Goal: Task Accomplishment & Management: Use online tool/utility

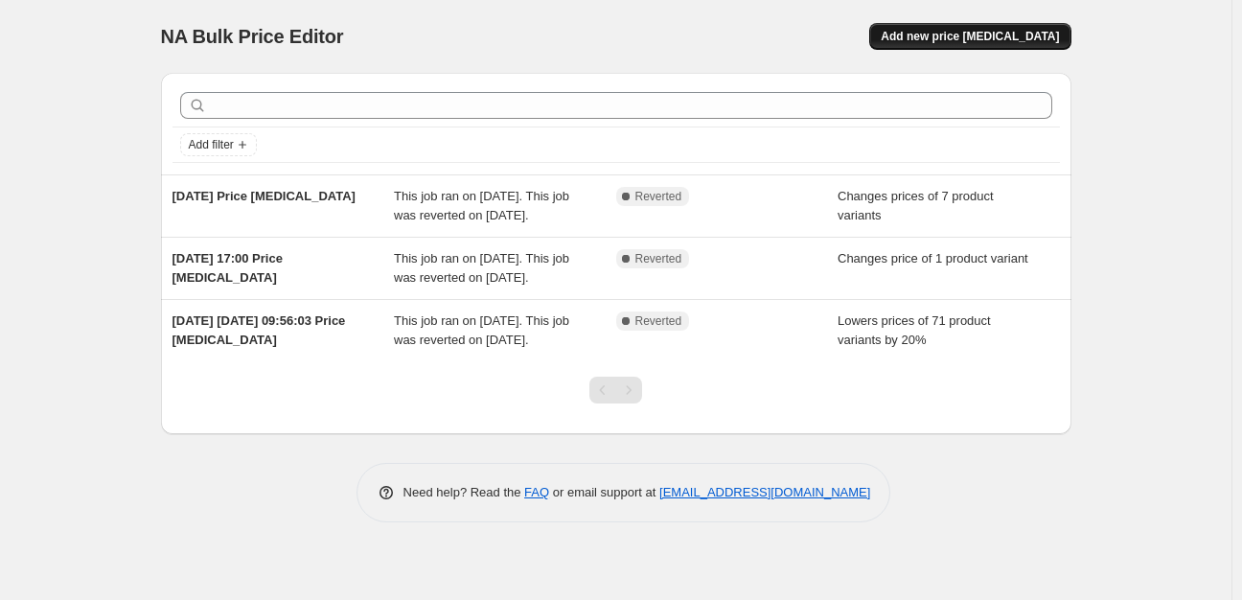
click at [954, 40] on span "Add new price [MEDICAL_DATA]" at bounding box center [969, 36] width 178 height 15
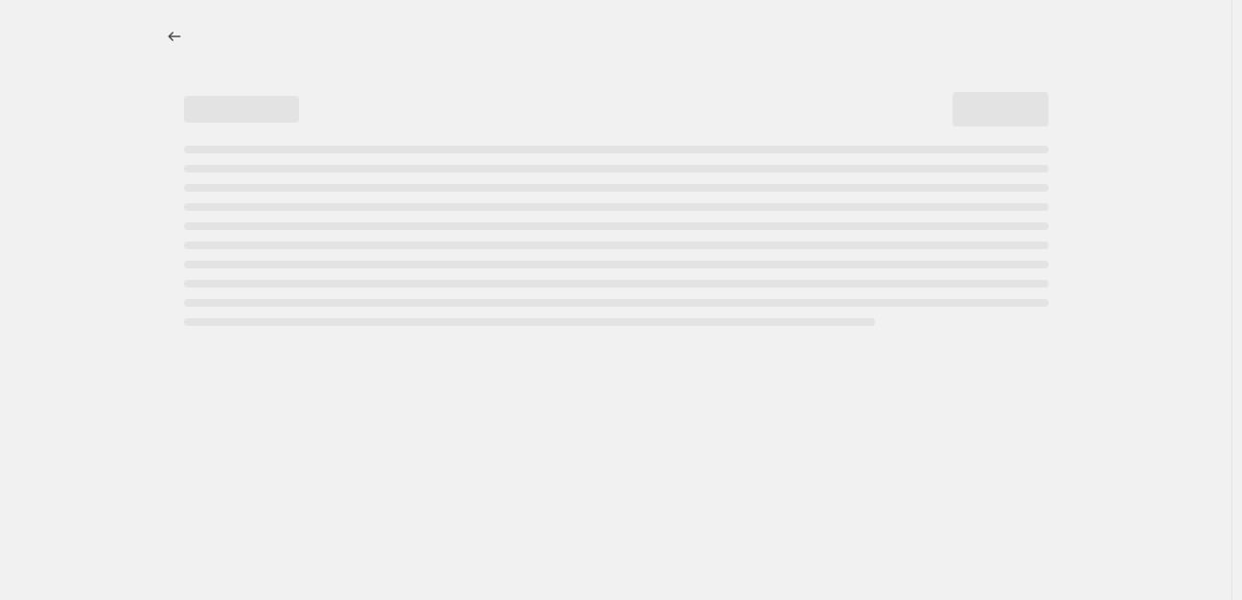
select select "percentage"
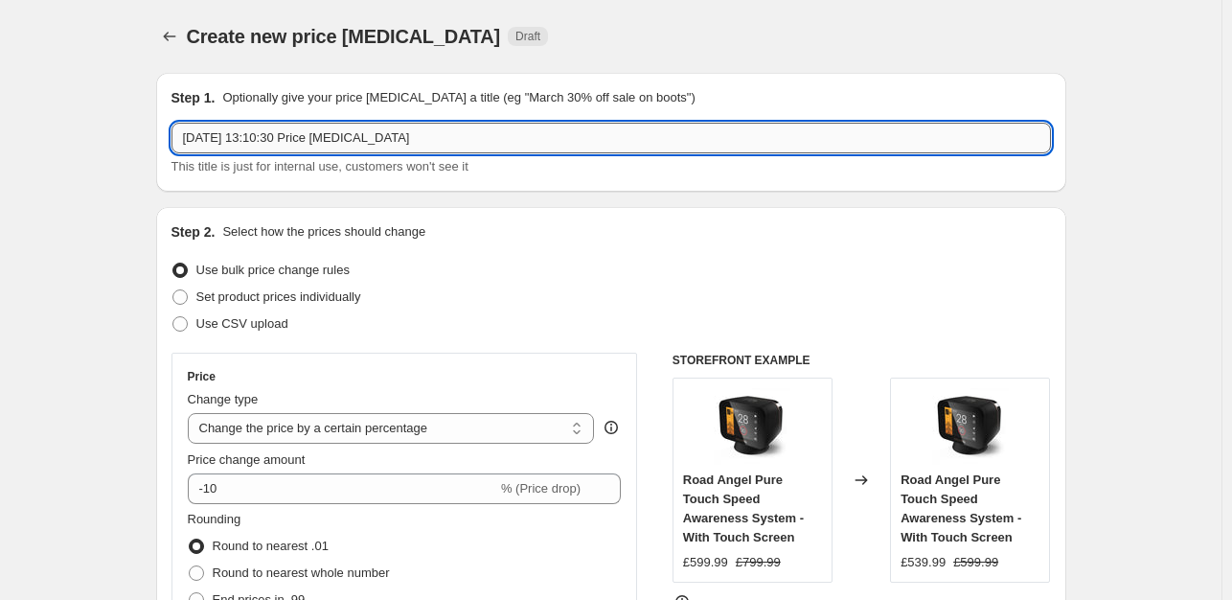
click at [254, 135] on input "[DATE] 13:10:30 Price [MEDICAL_DATA]" at bounding box center [610, 138] width 879 height 31
click at [260, 140] on input "[DATE] 13:10:30 Price [MEDICAL_DATA]" at bounding box center [610, 138] width 879 height 31
drag, startPoint x: 308, startPoint y: 137, endPoint x: 178, endPoint y: 147, distance: 130.6
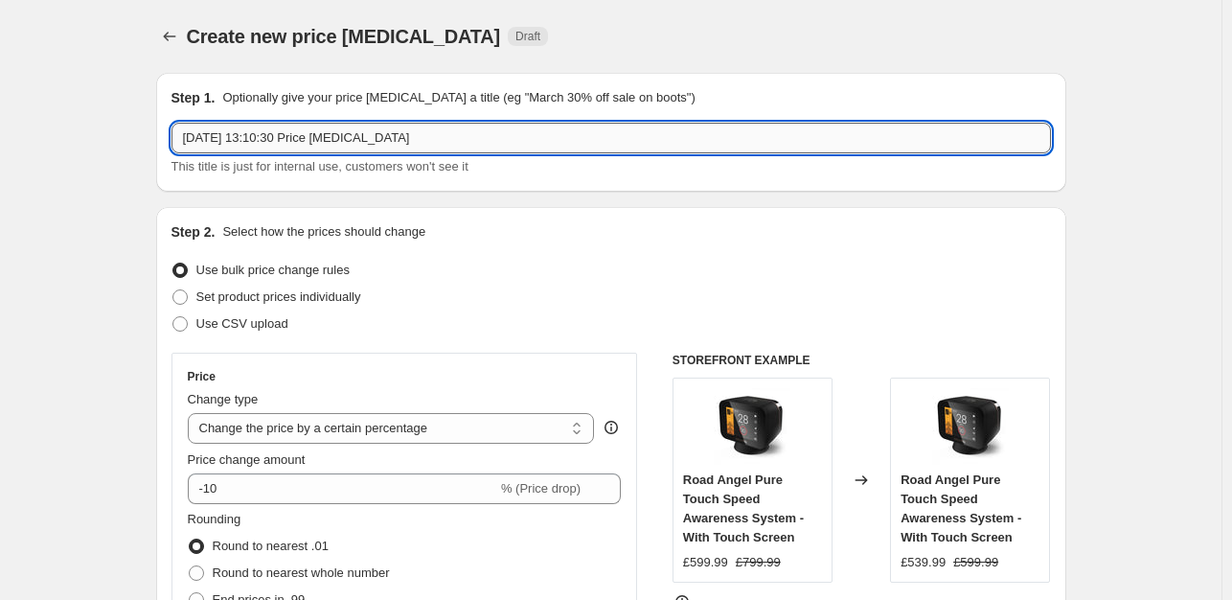
click at [179, 147] on input "[DATE] 13:10:30 Price [MEDICAL_DATA]" at bounding box center [610, 138] width 879 height 31
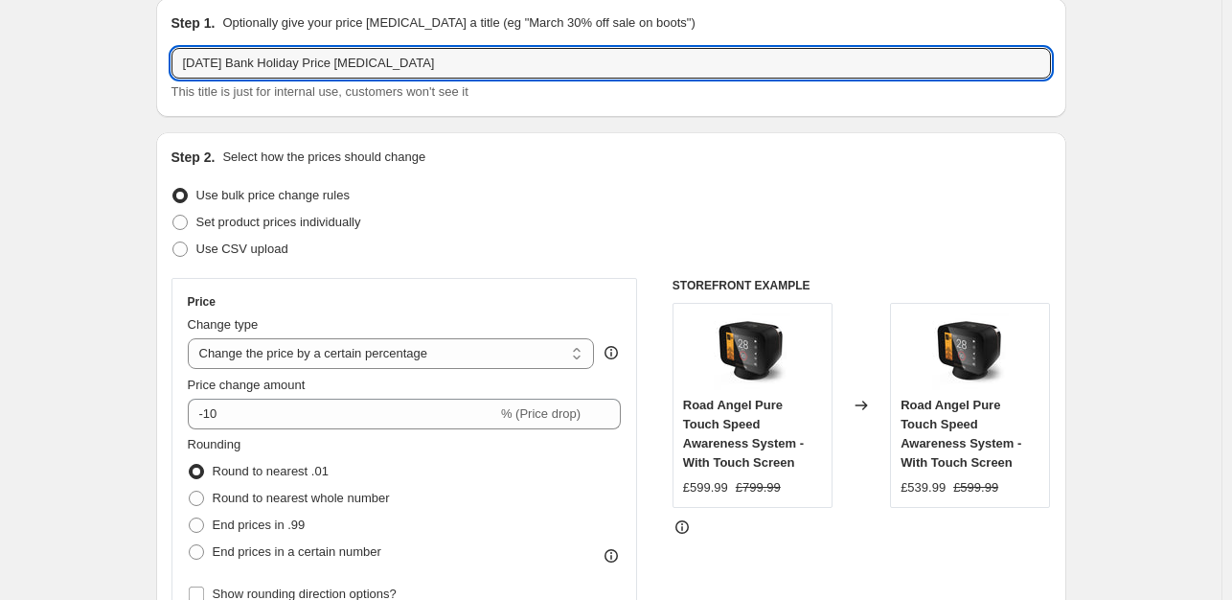
scroll to position [96, 0]
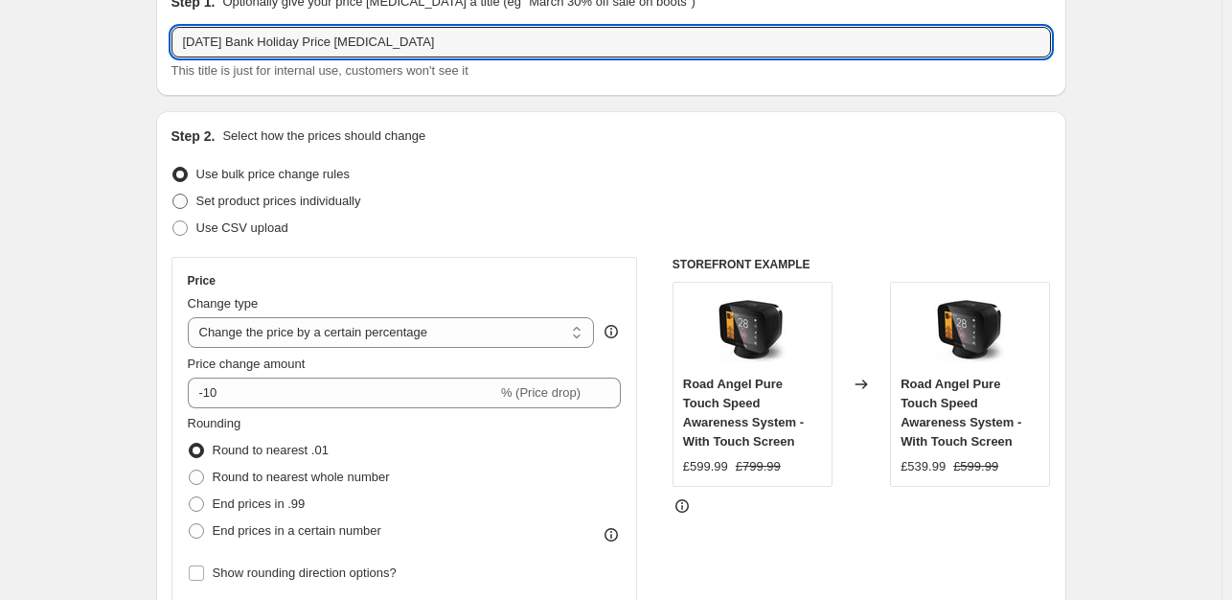
type input "[DATE] Bank Holiday Price [MEDICAL_DATA]"
click at [347, 201] on span "Set product prices individually" at bounding box center [278, 201] width 165 height 14
click at [173, 194] on input "Set product prices individually" at bounding box center [172, 194] width 1 height 1
radio input "true"
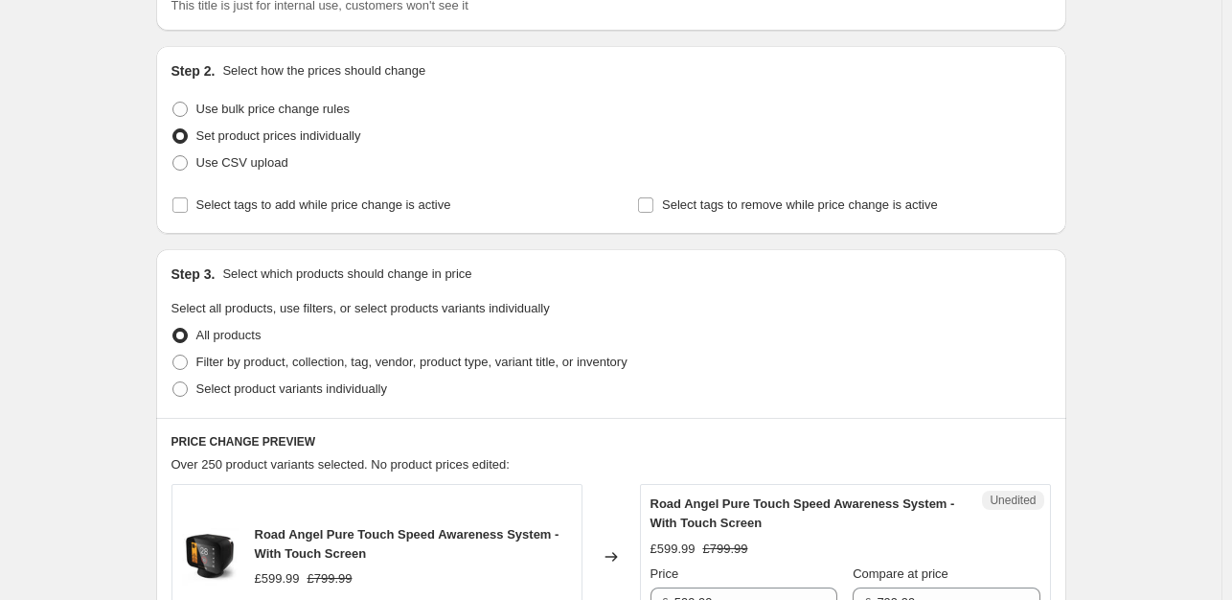
scroll to position [192, 0]
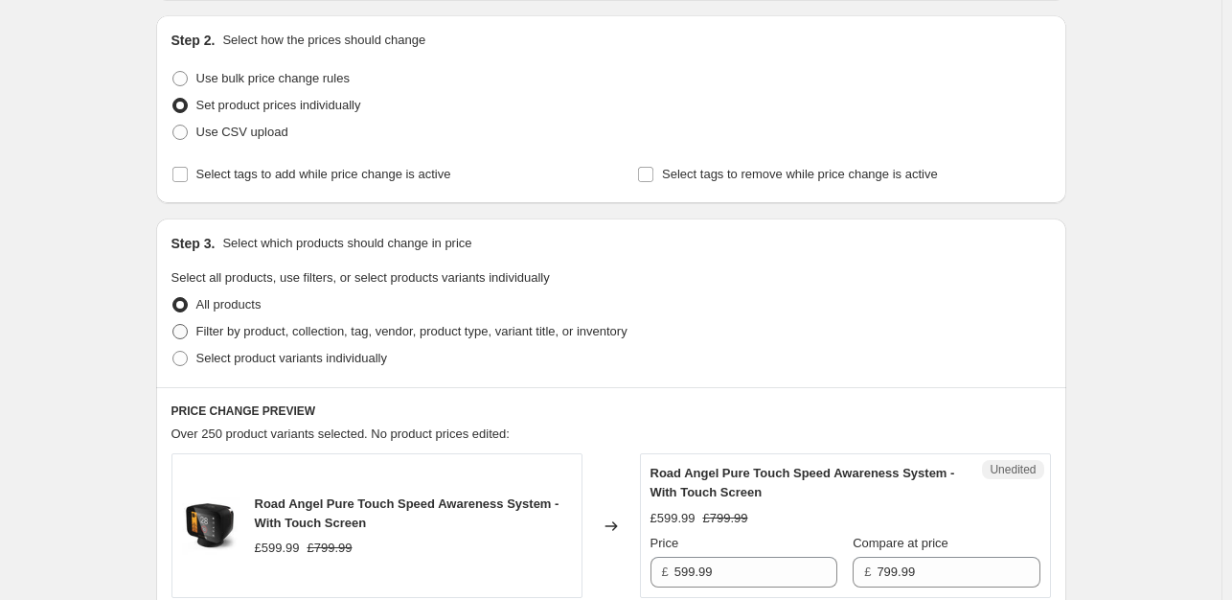
click at [287, 329] on span "Filter by product, collection, tag, vendor, product type, variant title, or inv…" at bounding box center [411, 331] width 431 height 14
click at [173, 325] on input "Filter by product, collection, tag, vendor, product type, variant title, or inv…" at bounding box center [172, 324] width 1 height 1
radio input "true"
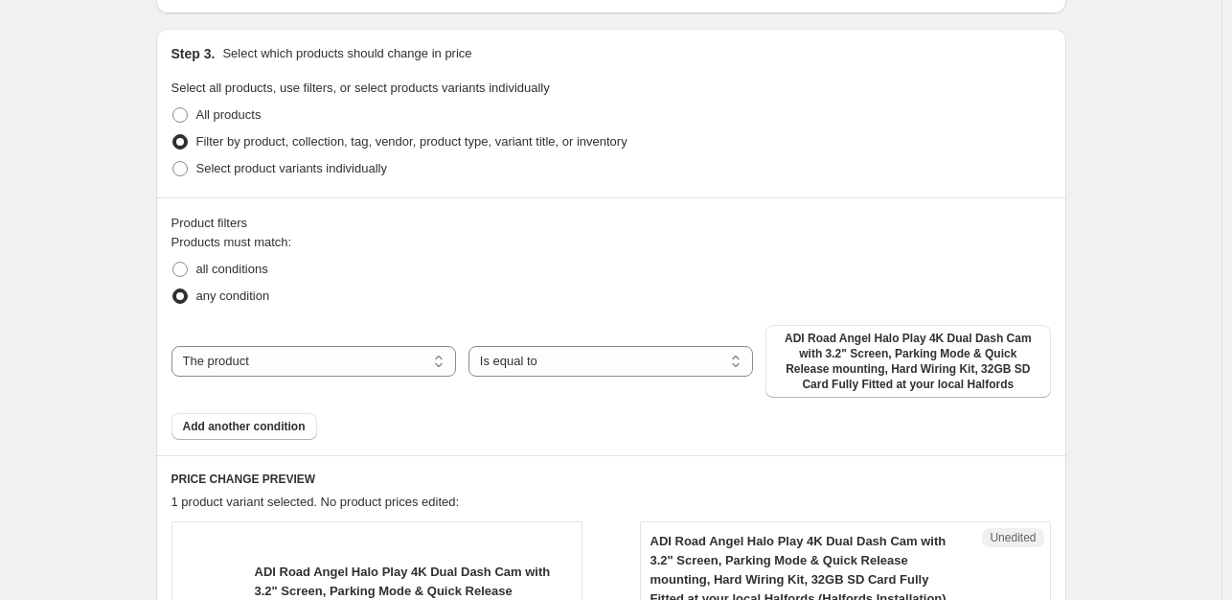
scroll to position [383, 0]
click at [417, 358] on select "The product The product's collection The product's tag The product's vendor The…" at bounding box center [313, 359] width 285 height 31
select select "tag"
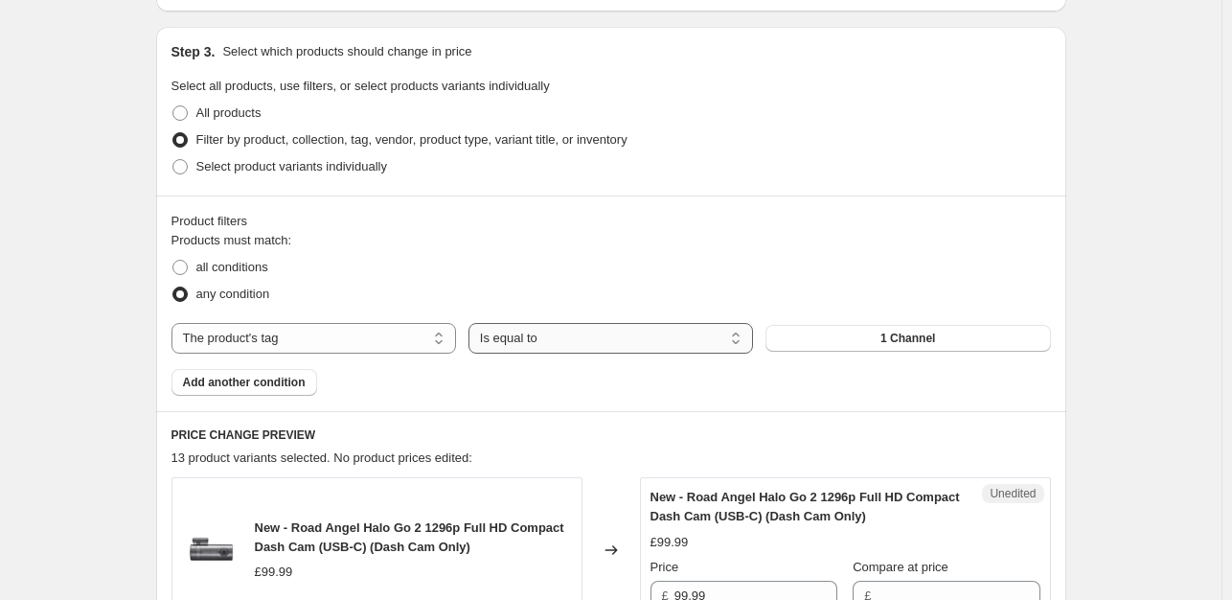
click at [621, 346] on select "Is equal to Is not equal to" at bounding box center [610, 338] width 285 height 31
click at [867, 334] on button "1 Channel" at bounding box center [907, 338] width 285 height 27
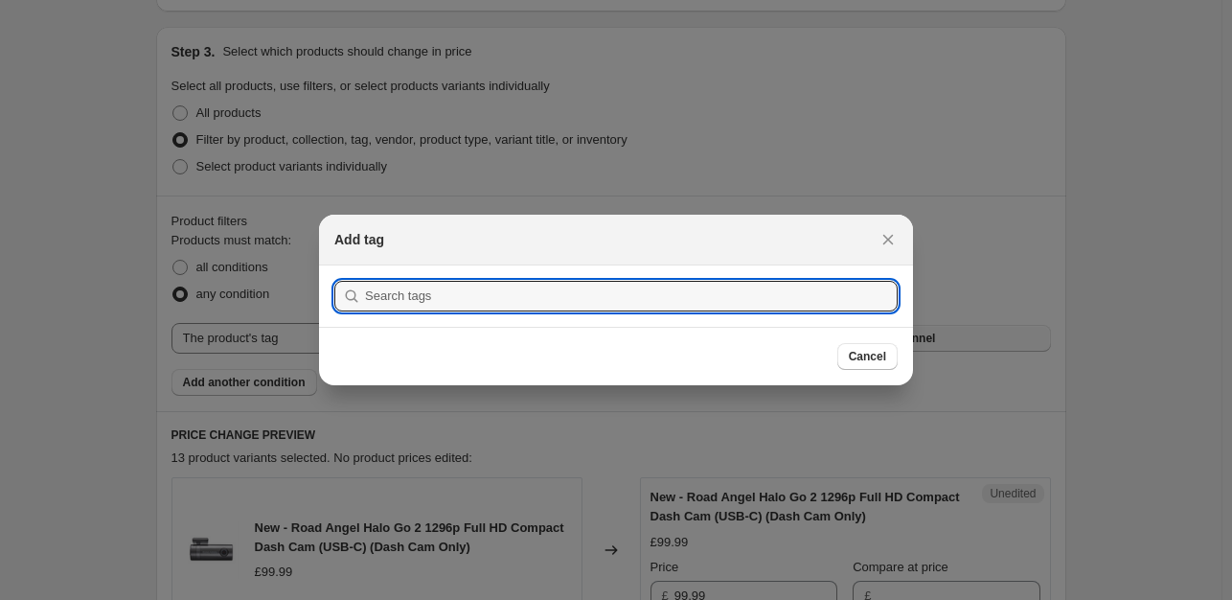
scroll to position [0, 0]
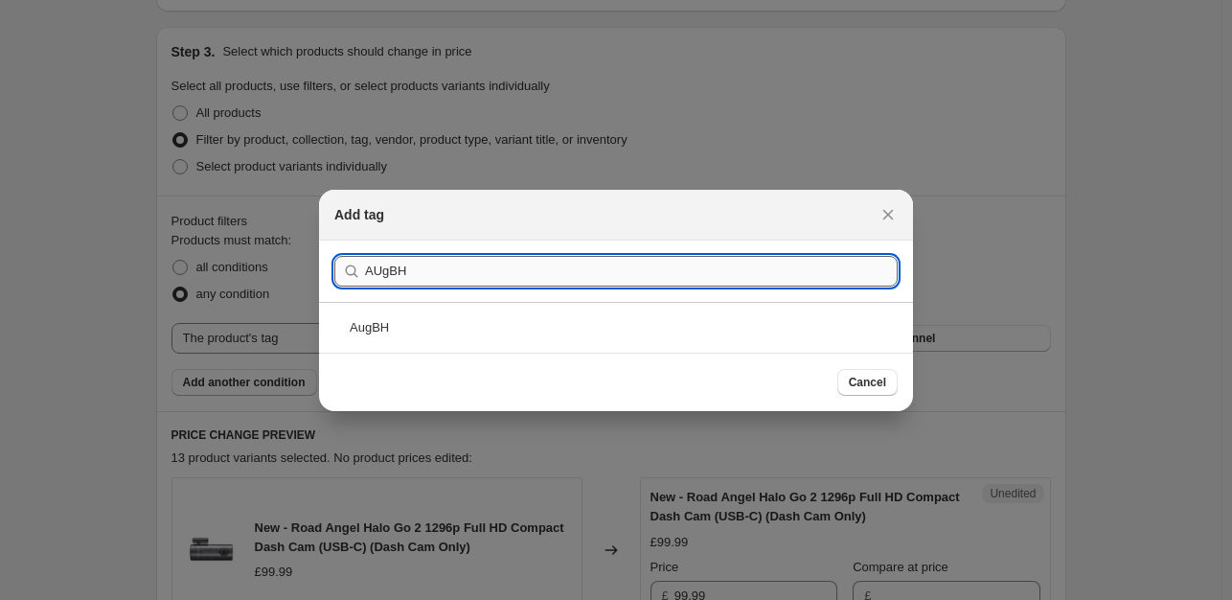
click at [382, 268] on input "AUgBH" at bounding box center [631, 271] width 533 height 31
type input "AugBH"
click at [368, 327] on div "AugBH" at bounding box center [616, 327] width 594 height 51
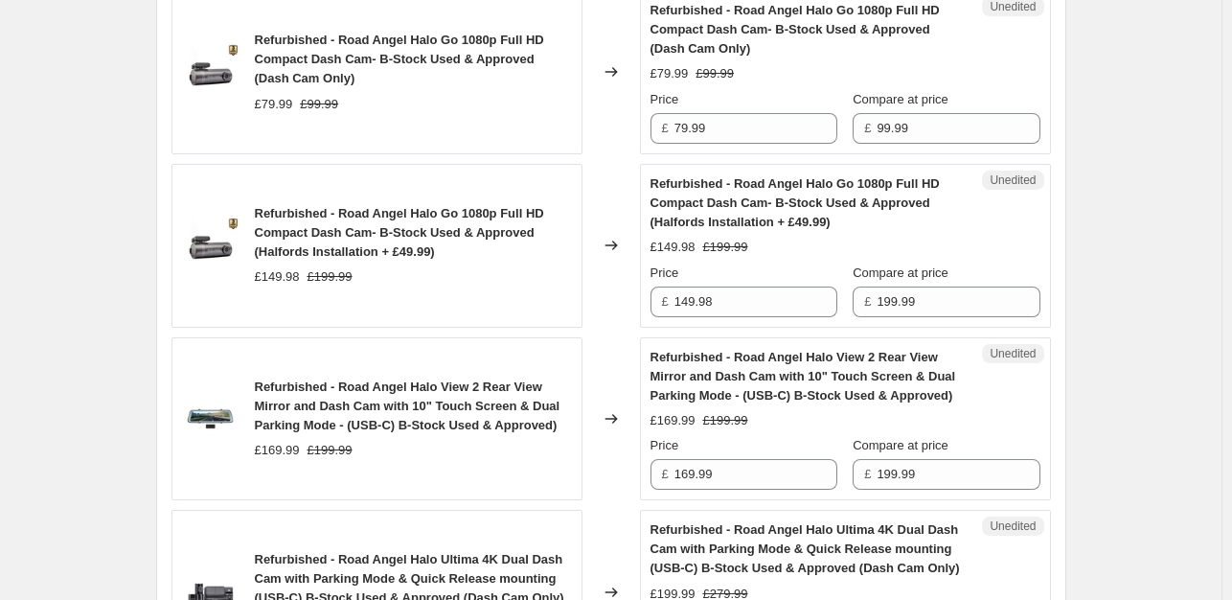
scroll to position [1245, 0]
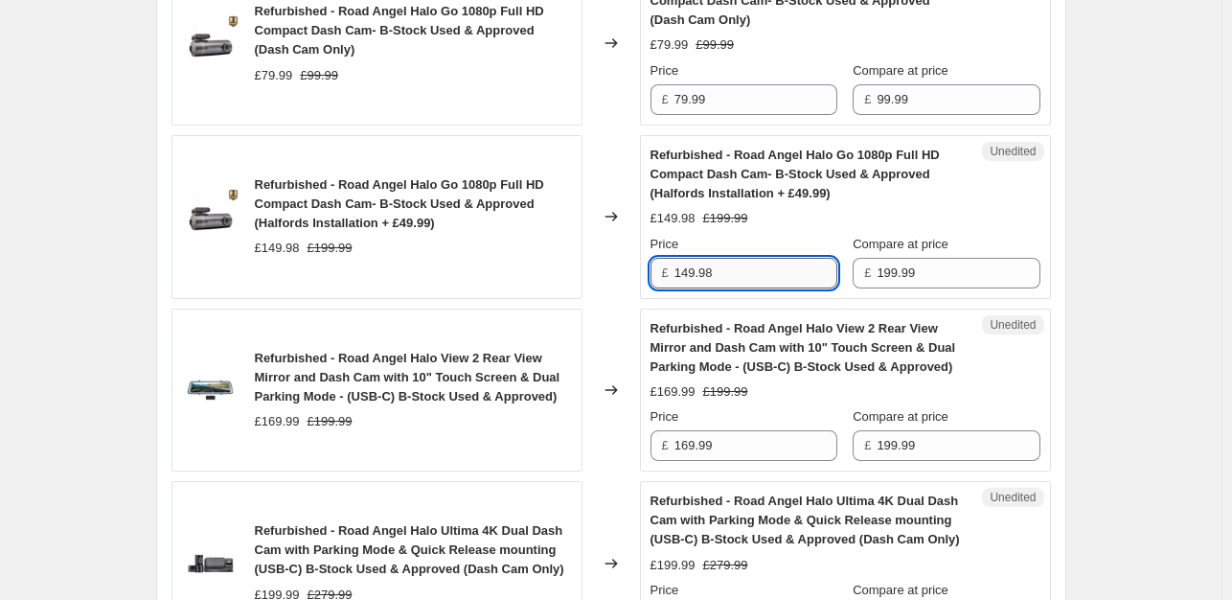
click at [720, 258] on input "149.98" at bounding box center [755, 273] width 163 height 31
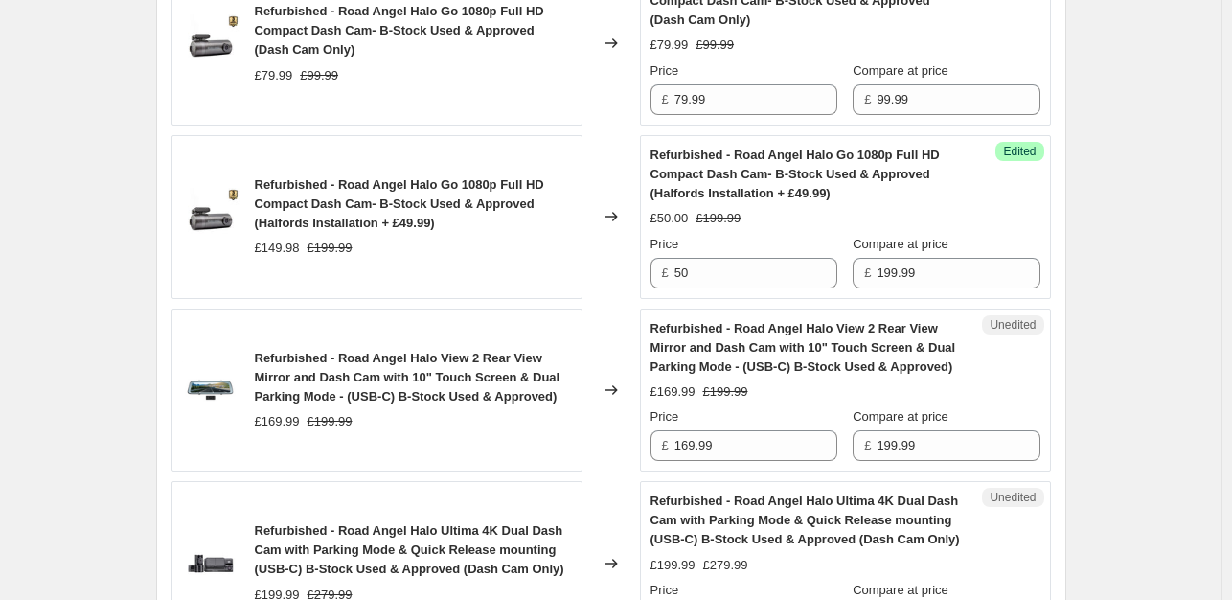
click at [1192, 155] on div "Create new price [MEDICAL_DATA]. This page is ready Create new price [MEDICAL_D…" at bounding box center [610, 165] width 1221 height 2821
click at [372, 185] on span "Refurbished - Road Angel Halo Go 1080p Full HD Compact Dash Cam- B-Stock Used &…" at bounding box center [399, 203] width 289 height 53
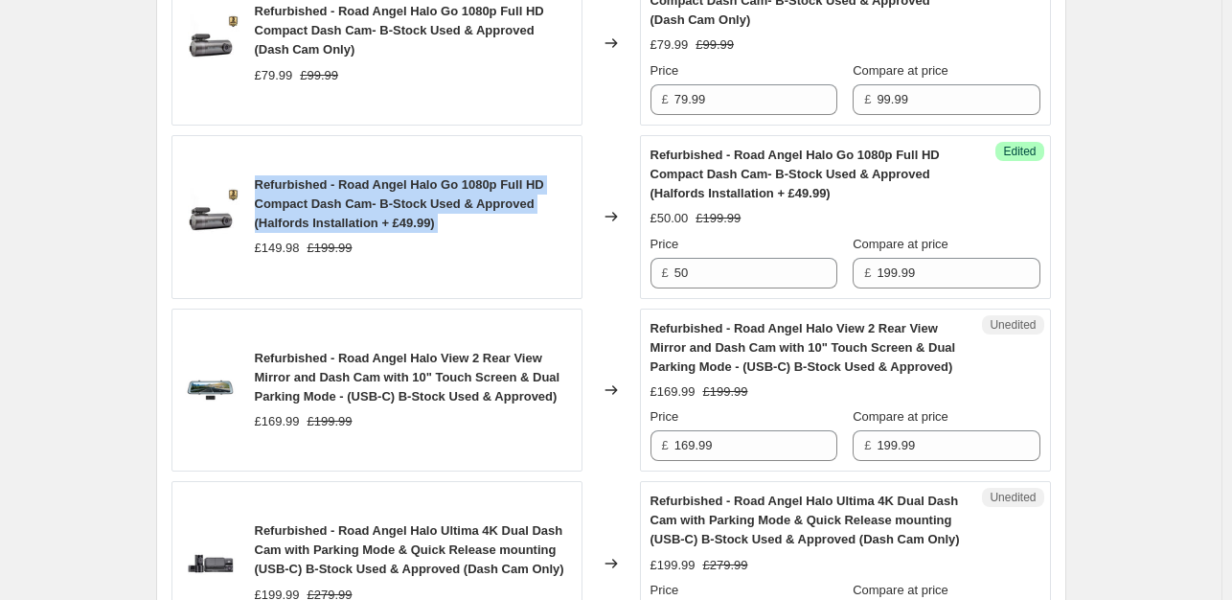
click at [372, 185] on span "Refurbished - Road Angel Halo Go 1080p Full HD Compact Dash Cam- B-Stock Used &…" at bounding box center [399, 203] width 289 height 53
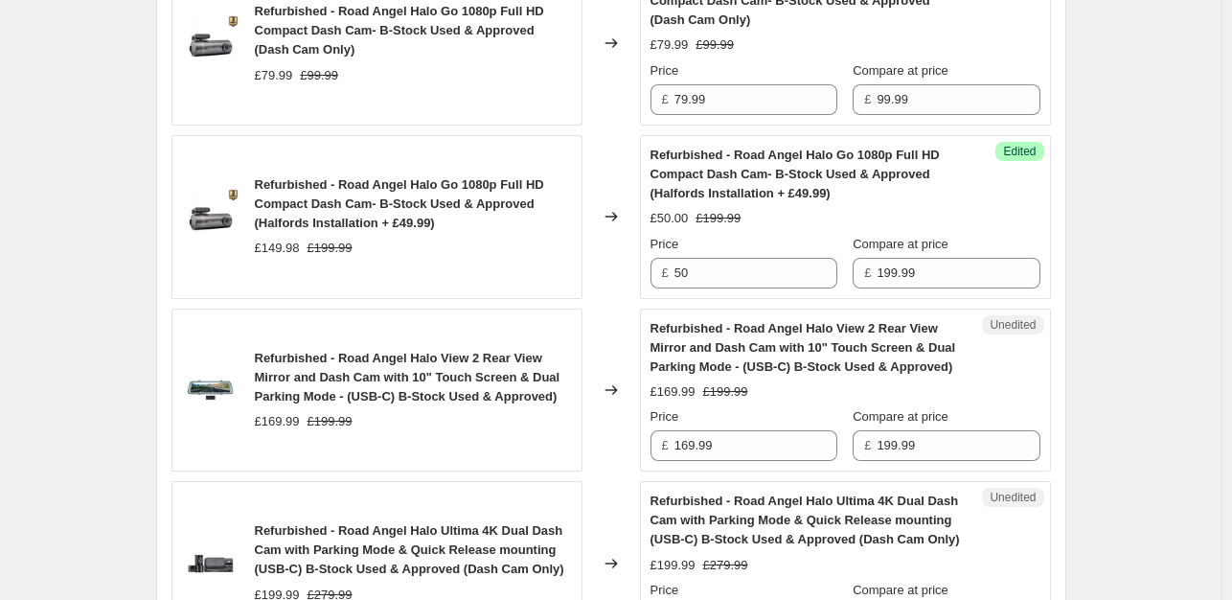
click at [372, 185] on span "Refurbished - Road Angel Halo Go 1080p Full HD Compact Dash Cam- B-Stock Used &…" at bounding box center [399, 203] width 289 height 53
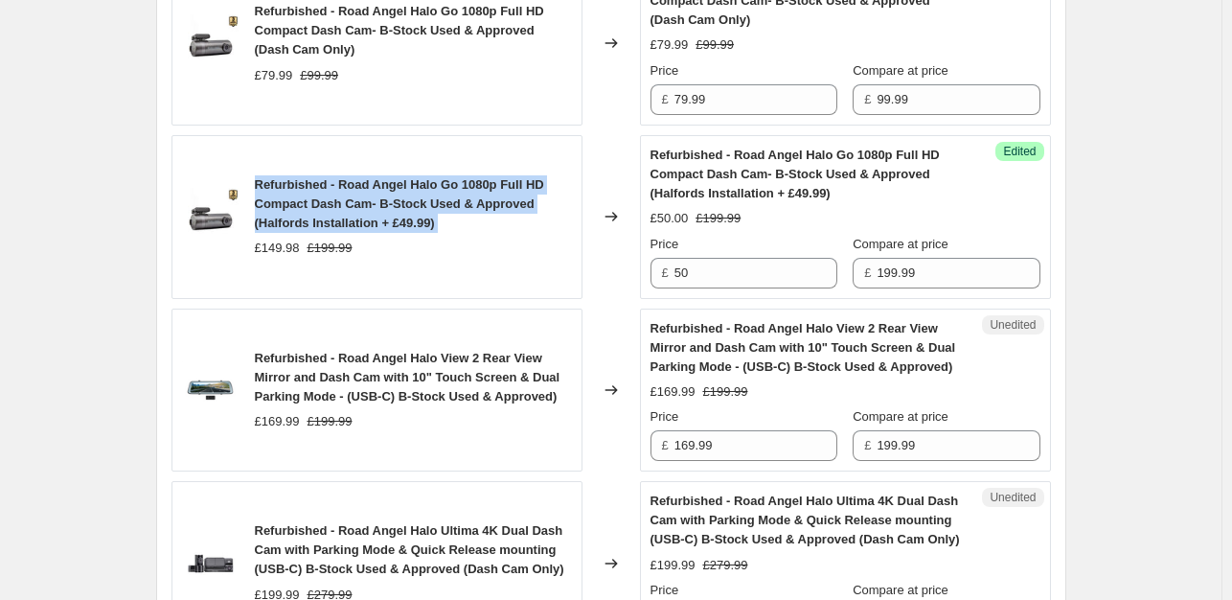
click at [372, 185] on span "Refurbished - Road Angel Halo Go 1080p Full HD Compact Dash Cam- B-Stock Used &…" at bounding box center [399, 203] width 289 height 53
copy span "Refurbished - Road Angel Halo Go 1080p Full HD Compact Dash Cam- B-Stock Used &…"
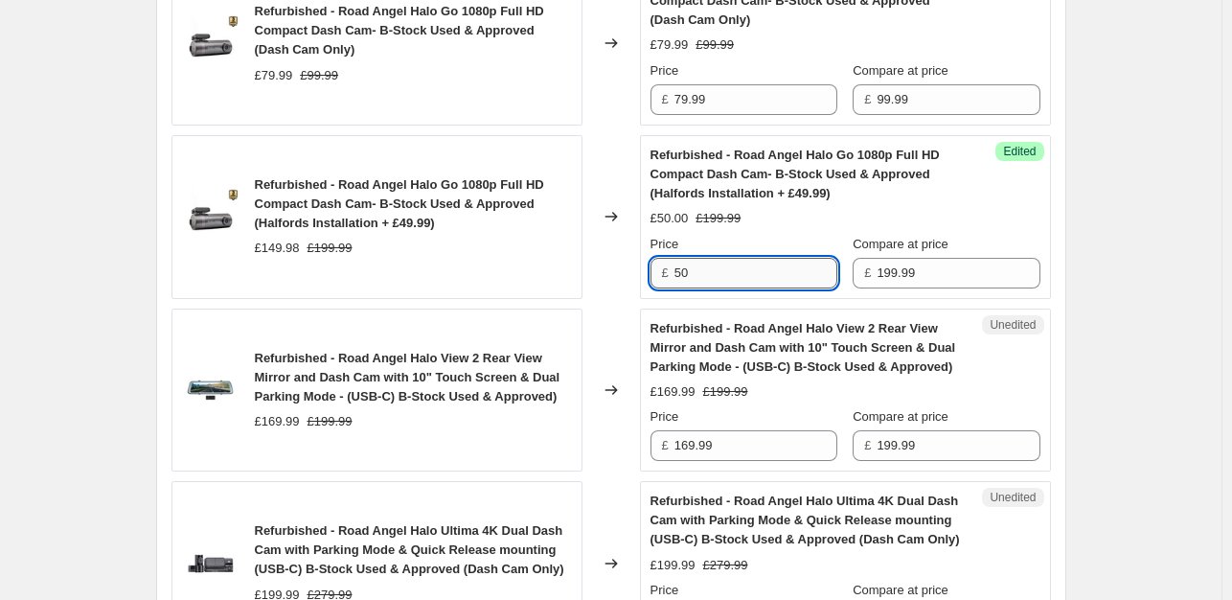
click at [683, 258] on input "50" at bounding box center [755, 273] width 163 height 31
type input "99.99"
click at [1142, 200] on div "Create new price [MEDICAL_DATA]. This page is ready Create new price [MEDICAL_D…" at bounding box center [610, 165] width 1221 height 2821
click at [1136, 203] on div "Create new price [MEDICAL_DATA]. This page is ready Create new price [MEDICAL_D…" at bounding box center [610, 165] width 1221 height 2821
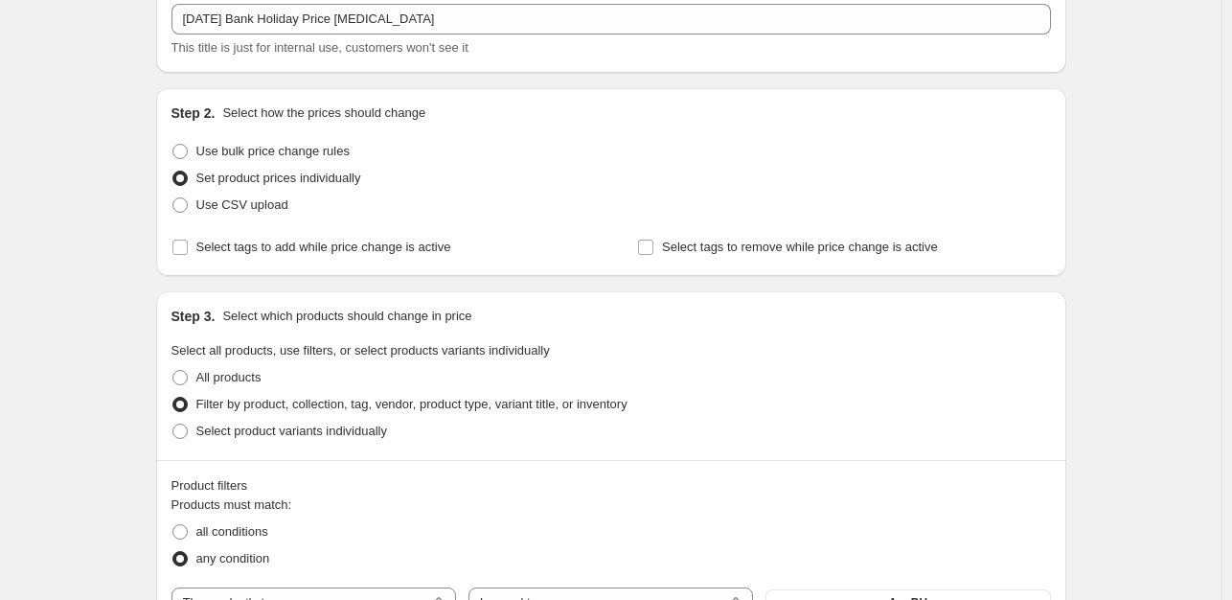
scroll to position [0, 0]
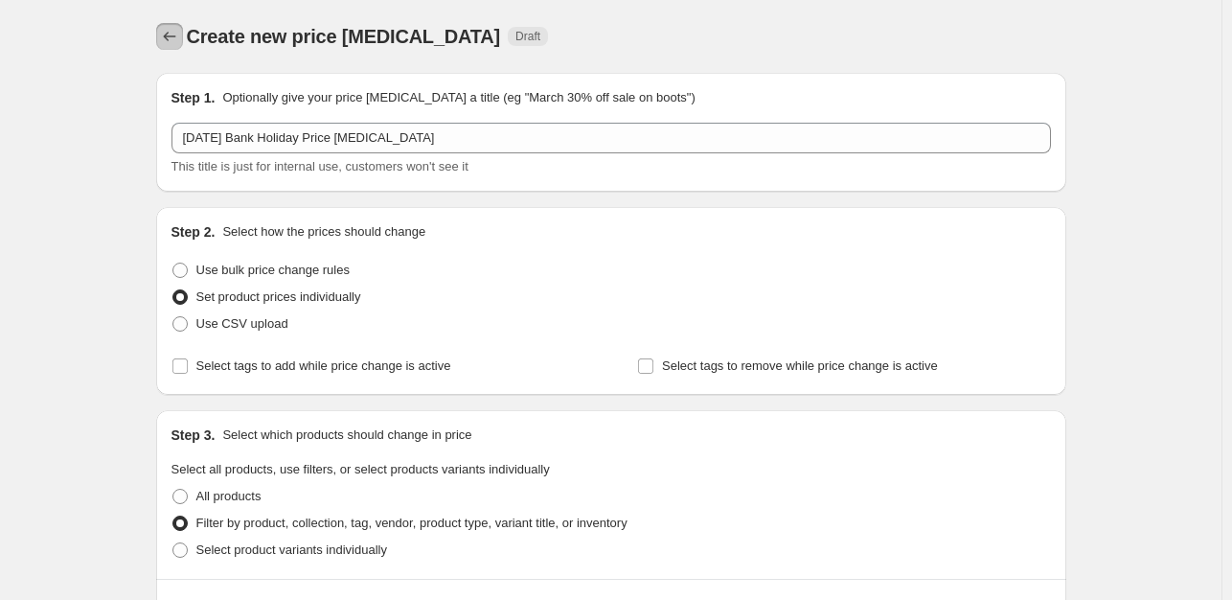
click at [176, 39] on icon "Price change jobs" at bounding box center [169, 36] width 19 height 19
